Goal: Task Accomplishment & Management: Manage account settings

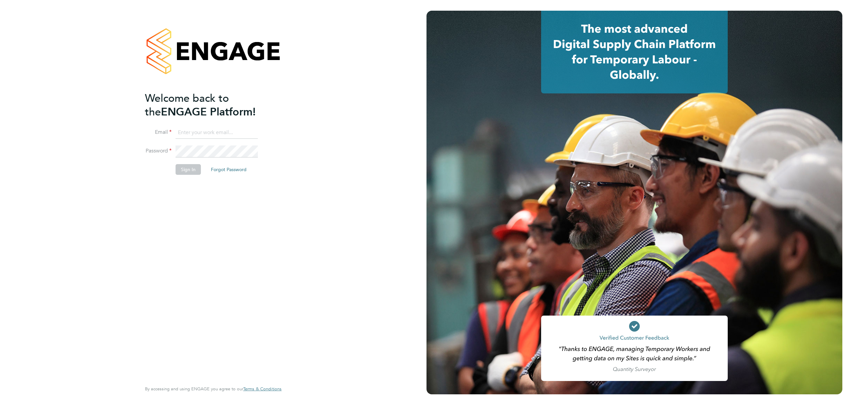
type input "millie.crowhurst@brightonandhovealbion.com"
click at [181, 171] on button "Sign In" at bounding box center [188, 169] width 25 height 11
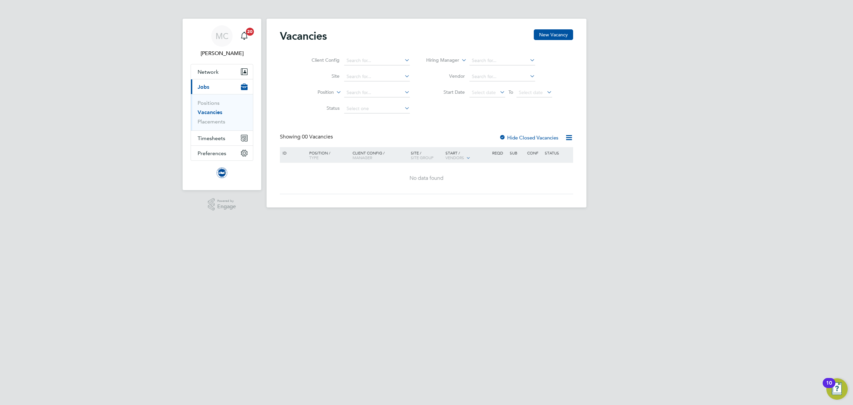
click at [549, 137] on label "Hide Closed Vacancies" at bounding box center [528, 137] width 59 height 6
click at [208, 139] on span "Timesheets" at bounding box center [212, 138] width 28 height 6
click at [216, 119] on link "Timesheets" at bounding box center [212, 118] width 28 height 6
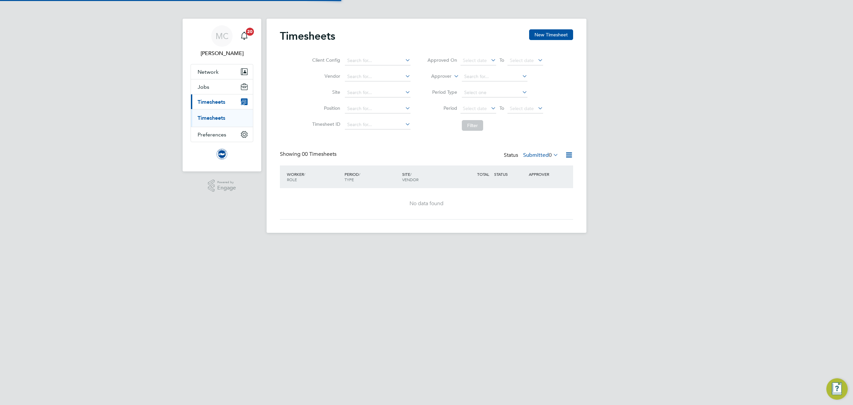
click at [537, 155] on label "Submitted 0" at bounding box center [540, 155] width 35 height 7
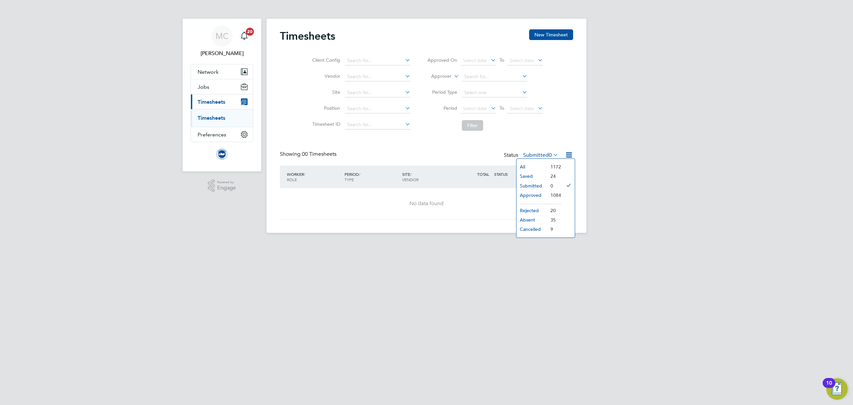
click at [536, 187] on li "Submitted" at bounding box center [532, 185] width 31 height 9
click at [537, 151] on div "Status Submitted 0" at bounding box center [532, 155] width 56 height 9
drag, startPoint x: 538, startPoint y: 153, endPoint x: 539, endPoint y: 157, distance: 4.2
click at [539, 157] on label "Submitted 0" at bounding box center [540, 155] width 35 height 7
click at [534, 196] on li "Approved" at bounding box center [532, 194] width 31 height 9
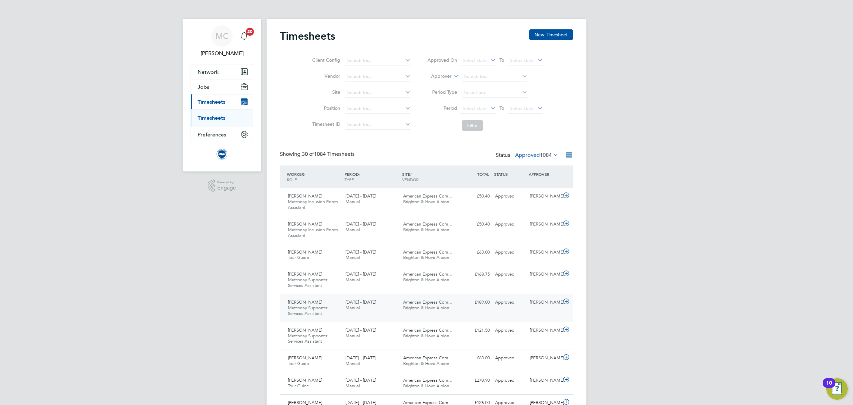
click at [323, 307] on span "Matchday Supporter Services Assistant" at bounding box center [307, 310] width 39 height 11
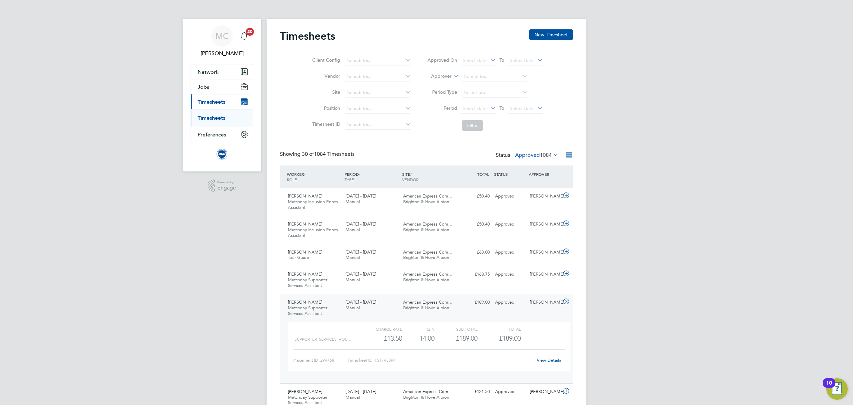
click at [331, 307] on div "Bishoy Zaki Matchday Supporter Services Assistant 1 - 31 Jul 2025" at bounding box center [314, 308] width 58 height 22
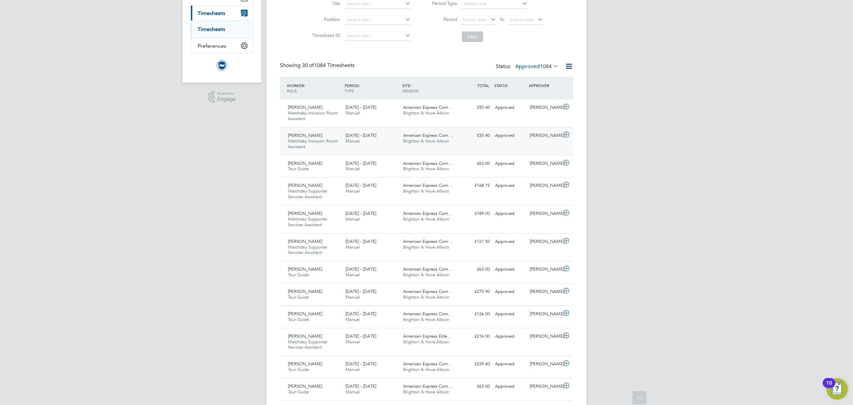
click at [327, 147] on div "Jordan Brookes Matchday Inclusion Room Assistant 1 - 31 Aug 2025" at bounding box center [314, 141] width 58 height 22
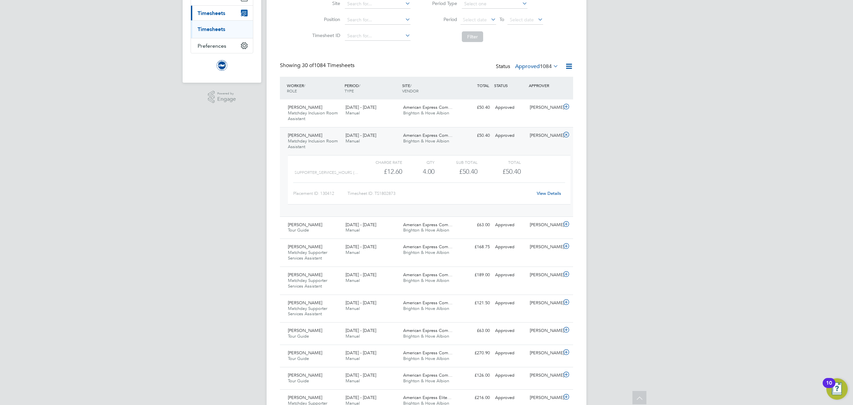
click at [334, 147] on div "Jordan Brookes Matchday Inclusion Room Assistant 1 - 31 Aug 2025" at bounding box center [314, 141] width 58 height 22
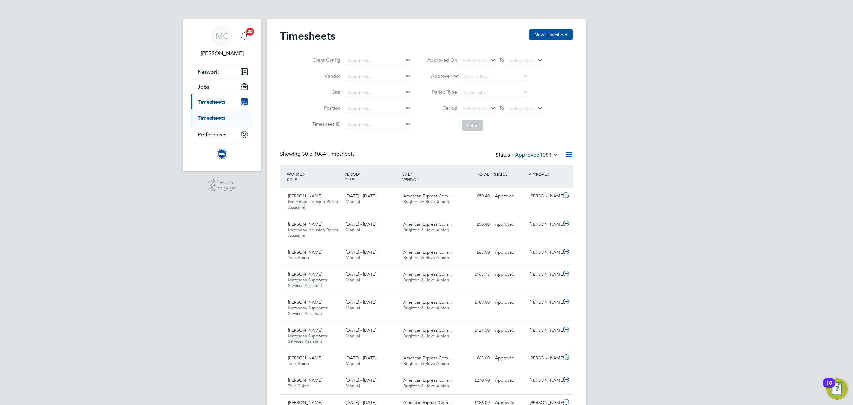
click at [522, 159] on div "Status Approved 1084" at bounding box center [528, 155] width 64 height 9
click at [523, 157] on label "Approved 1084" at bounding box center [536, 155] width 43 height 7
click at [529, 161] on div "All Saved Submitted Approved Rejected Absent Cancelled 1172 24 0 1084 20 35 9" at bounding box center [541, 197] width 59 height 79
click at [527, 155] on label "Approved 1084" at bounding box center [536, 155] width 43 height 7
click at [527, 167] on li "All" at bounding box center [528, 166] width 31 height 9
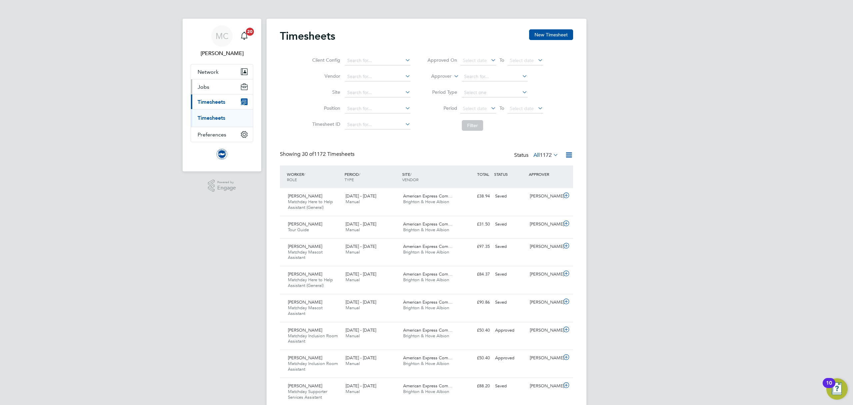
click at [203, 85] on span "Jobs" at bounding box center [204, 87] width 12 height 6
click at [212, 103] on link "Positions" at bounding box center [209, 103] width 22 height 6
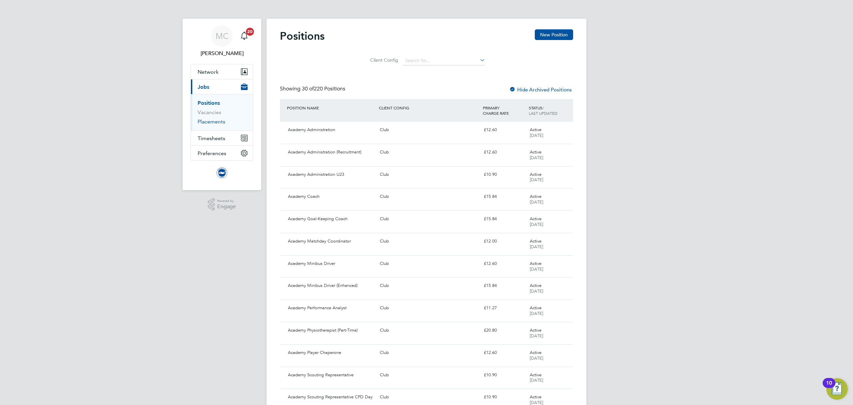
click at [208, 123] on link "Placements" at bounding box center [212, 121] width 28 height 6
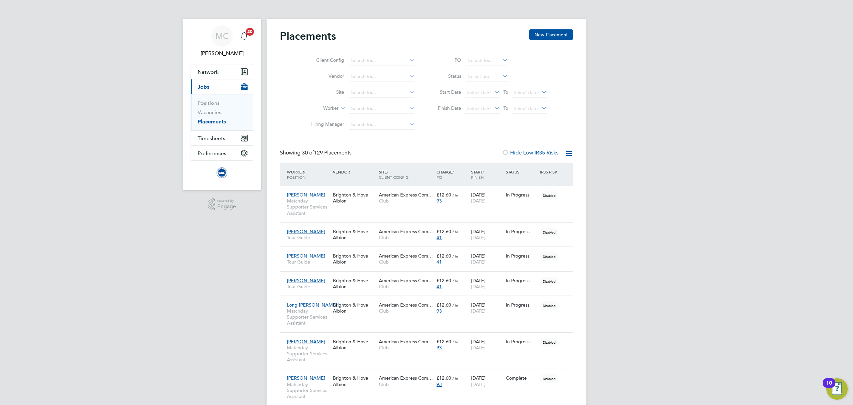
click at [502, 75] on icon at bounding box center [502, 75] width 0 height 9
click at [502, 77] on icon at bounding box center [502, 75] width 0 height 9
click at [486, 76] on input at bounding box center [487, 76] width 42 height 9
click at [483, 85] on li "Active" at bounding box center [487, 85] width 43 height 9
type input "Active"
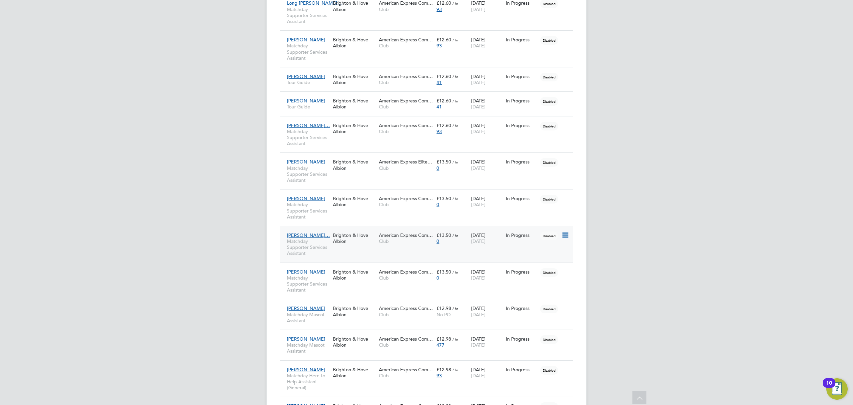
click at [377, 251] on div "Gwyneth Whiteh… Matchday Supporter Services Assistant Brighton & Hove Albion Am…" at bounding box center [426, 244] width 293 height 37
click at [386, 247] on div "American Express Com… Club" at bounding box center [406, 238] width 58 height 19
click at [368, 282] on div "Brighton & Hove Albion" at bounding box center [354, 274] width 46 height 19
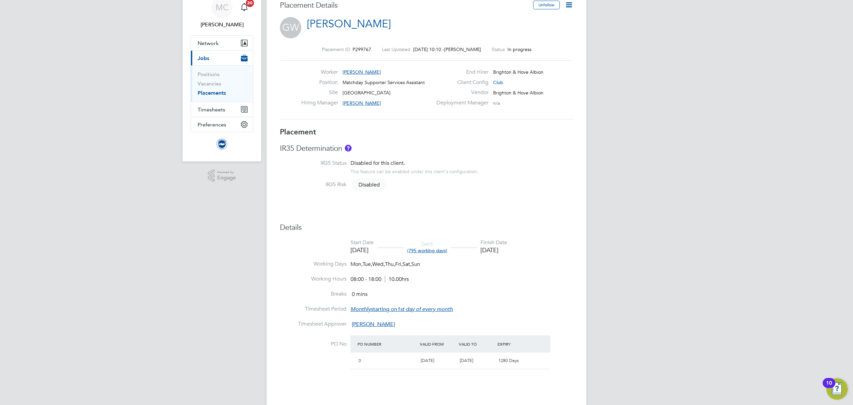
scroll to position [44, 0]
